Goal: Transaction & Acquisition: Download file/media

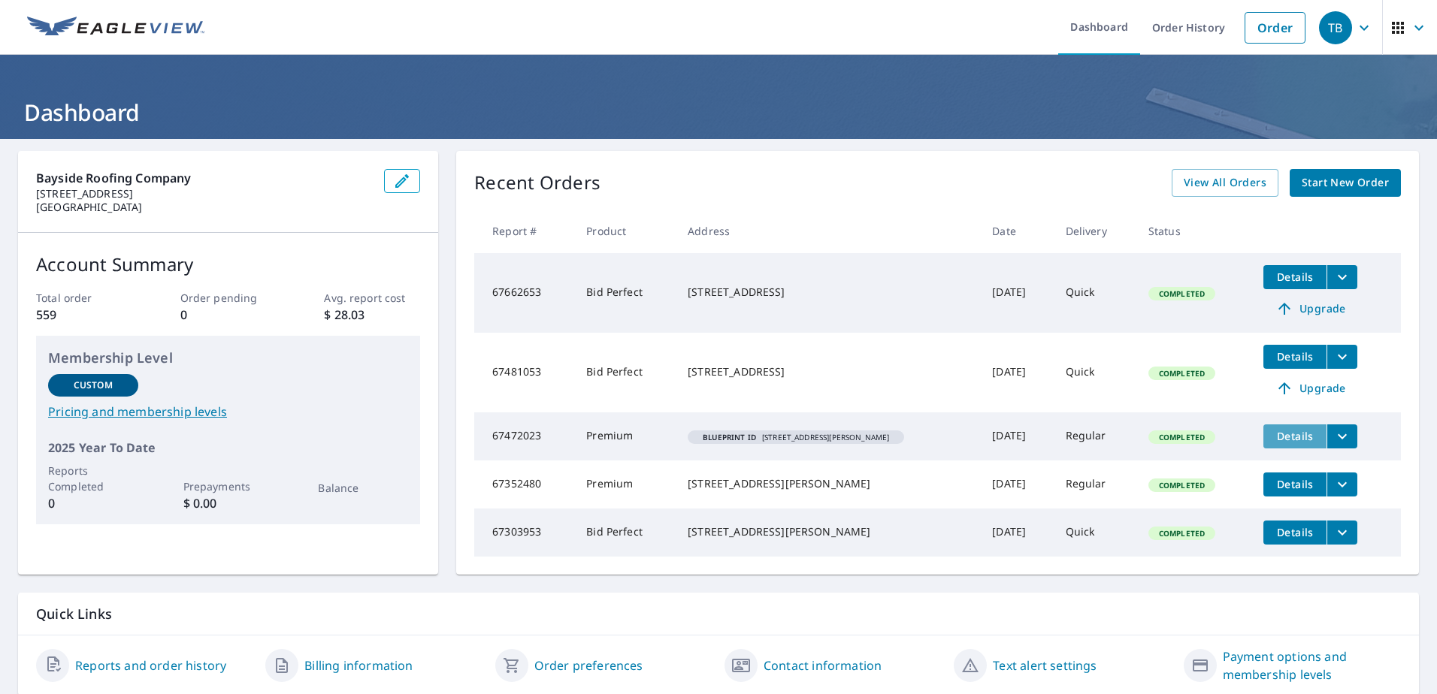
click at [1272, 435] on span "Details" at bounding box center [1294, 436] width 45 height 14
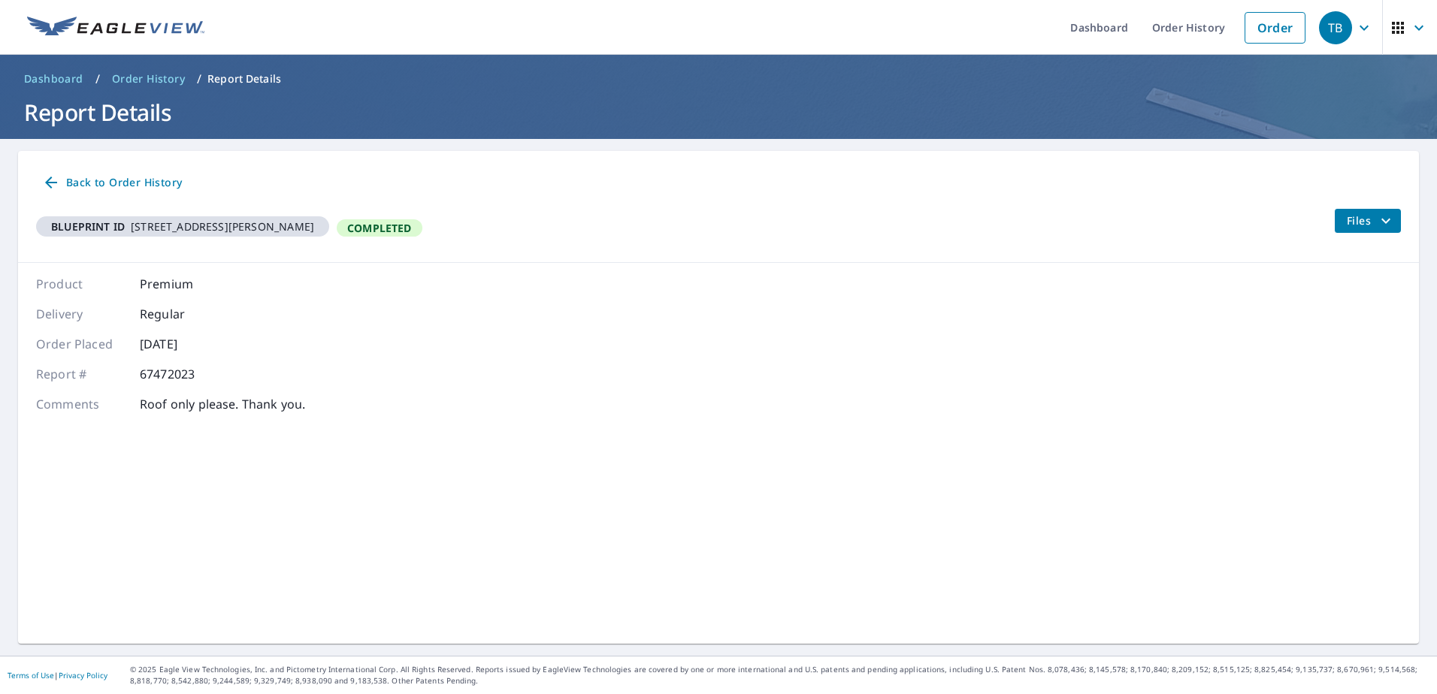
click at [113, 178] on span "Back to Order History" at bounding box center [112, 183] width 140 height 19
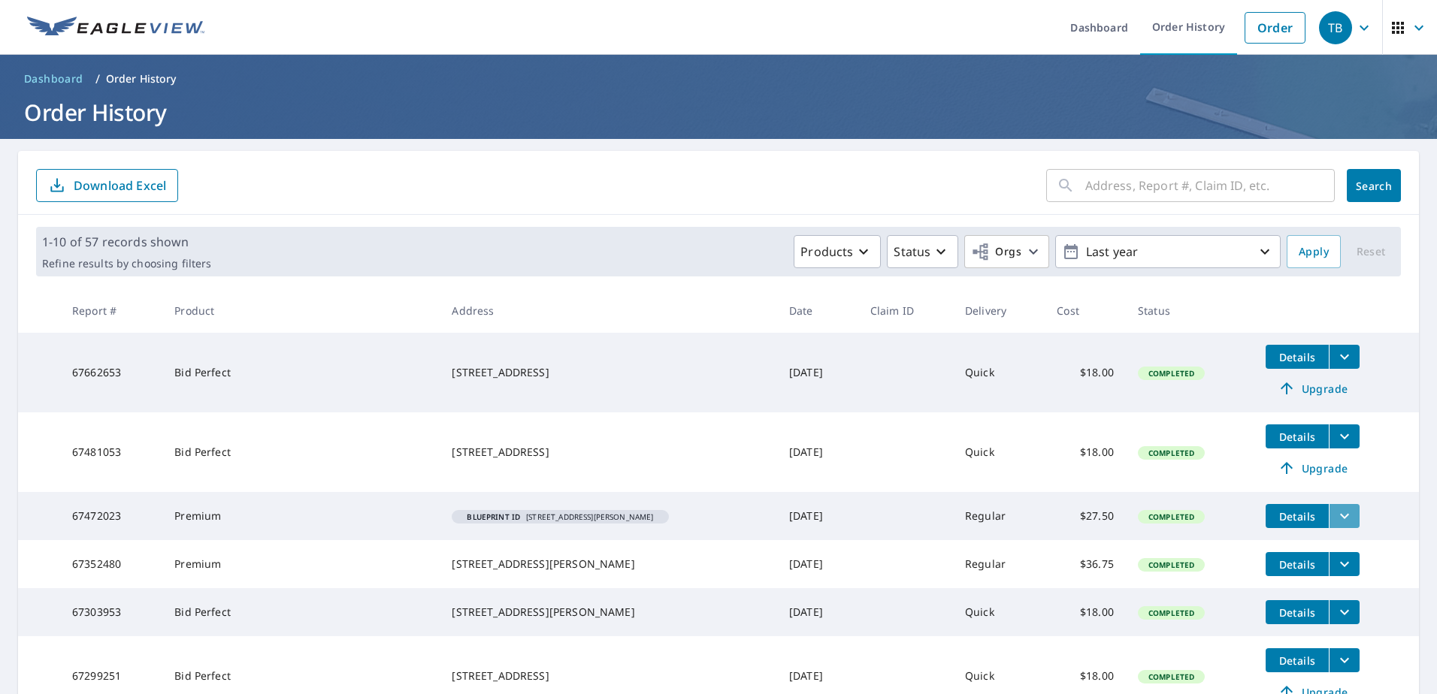
click at [1335, 517] on icon "filesDropdownBtn-67472023" at bounding box center [1344, 516] width 18 height 18
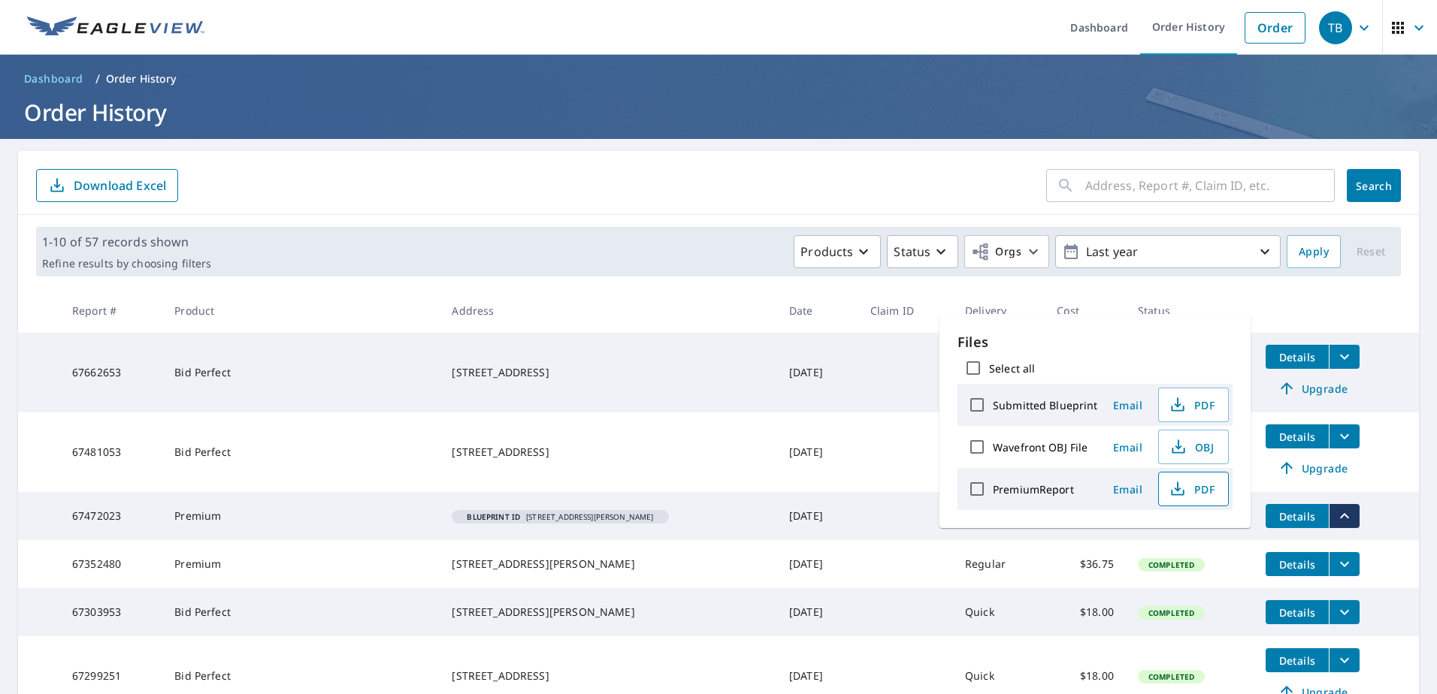
click at [1199, 486] on span "PDF" at bounding box center [1192, 489] width 48 height 18
click at [1355, 26] on icon "button" at bounding box center [1364, 28] width 18 height 18
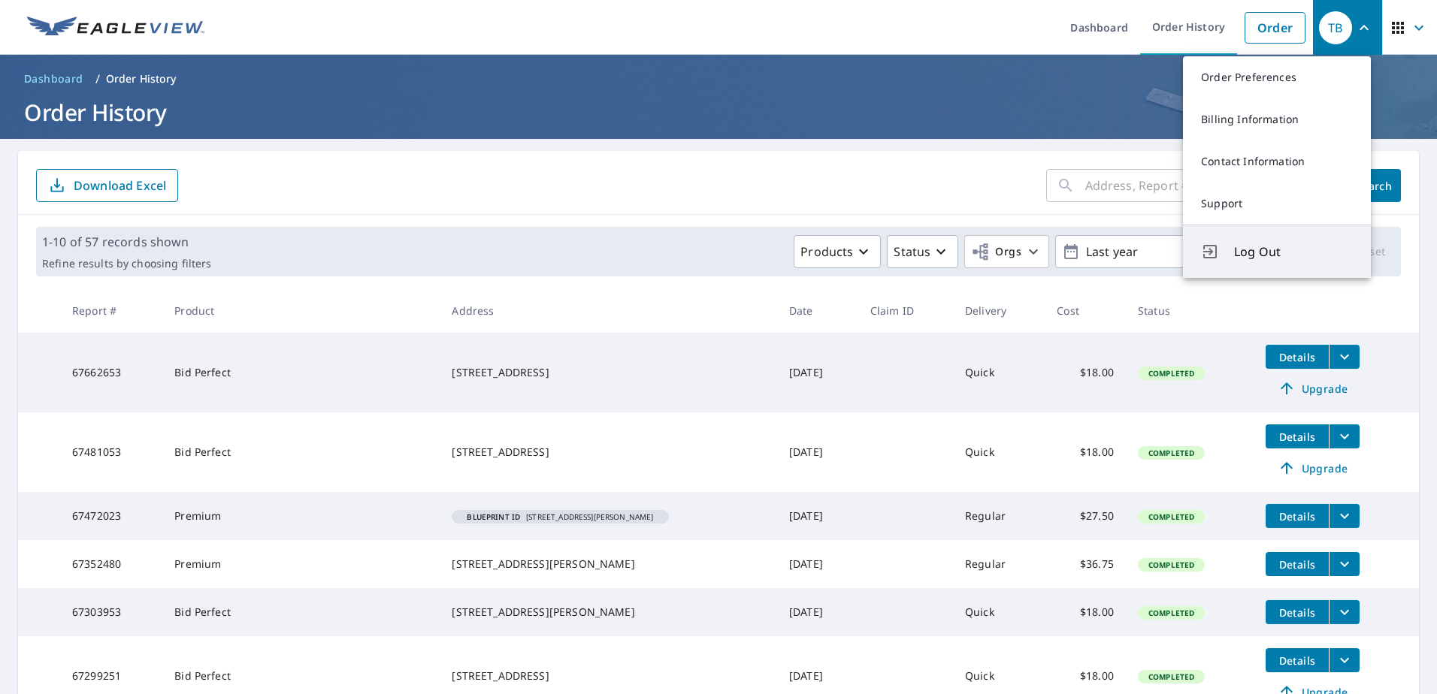
click at [1258, 250] on span "Log Out" at bounding box center [1293, 252] width 119 height 18
